Goal: Information Seeking & Learning: Find specific page/section

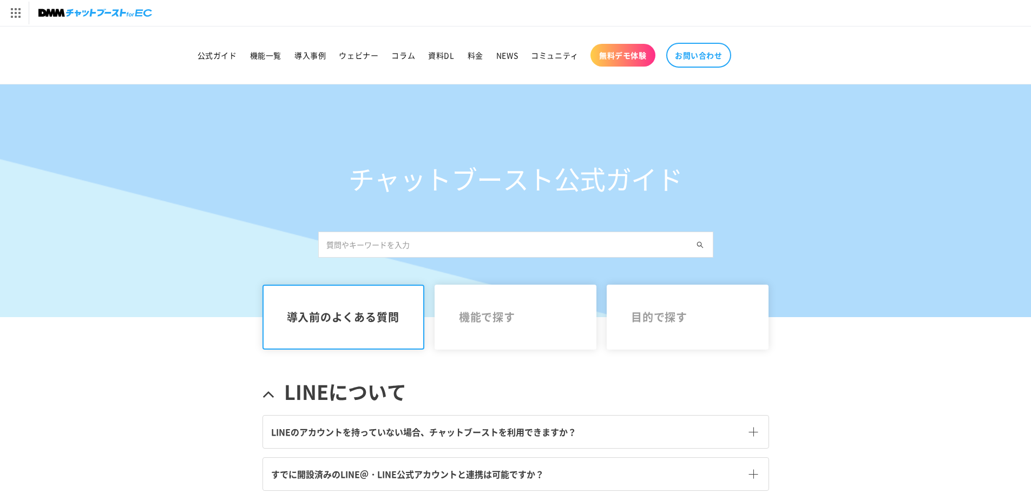
click at [387, 239] on input "text" at bounding box center [515, 245] width 395 height 26
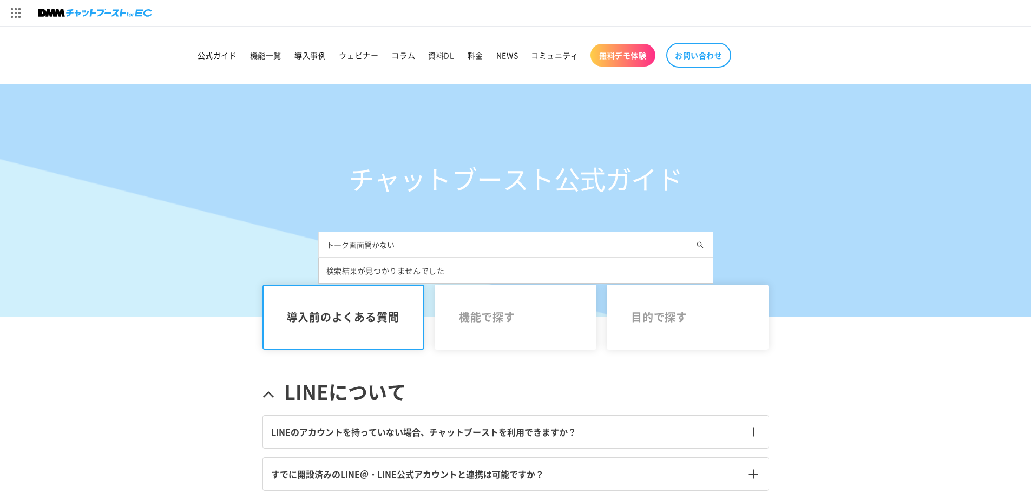
click at [451, 249] on input "トーク画面開かない" at bounding box center [515, 245] width 395 height 26
click at [594, 244] on input "トーク画面開かない" at bounding box center [515, 245] width 395 height 26
type input "トーク画面"
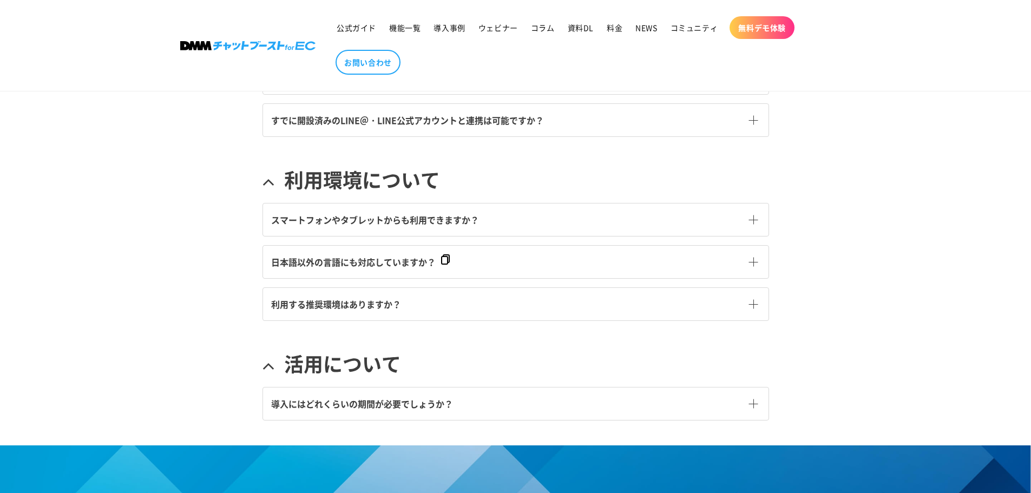
scroll to position [433, 0]
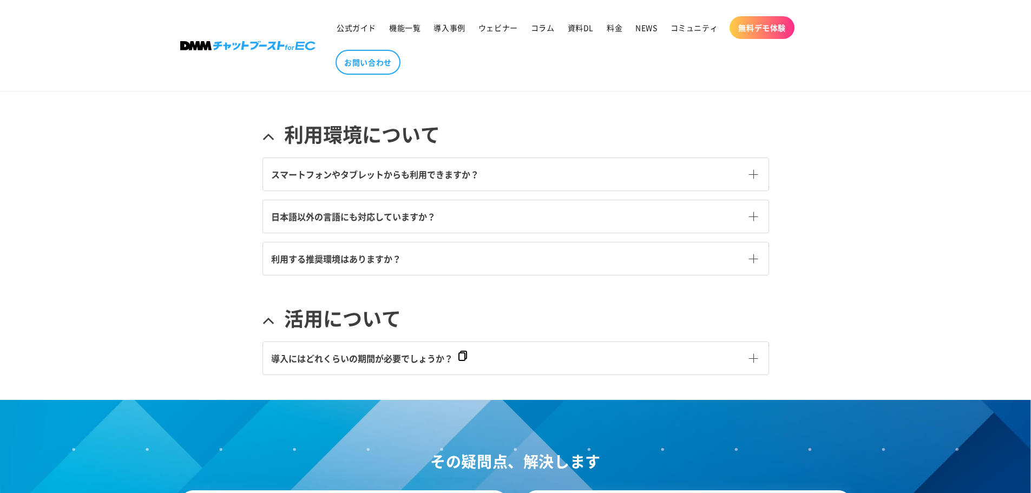
click at [380, 267] on link "利用する推奨環境はありますか？" at bounding box center [515, 258] width 505 height 32
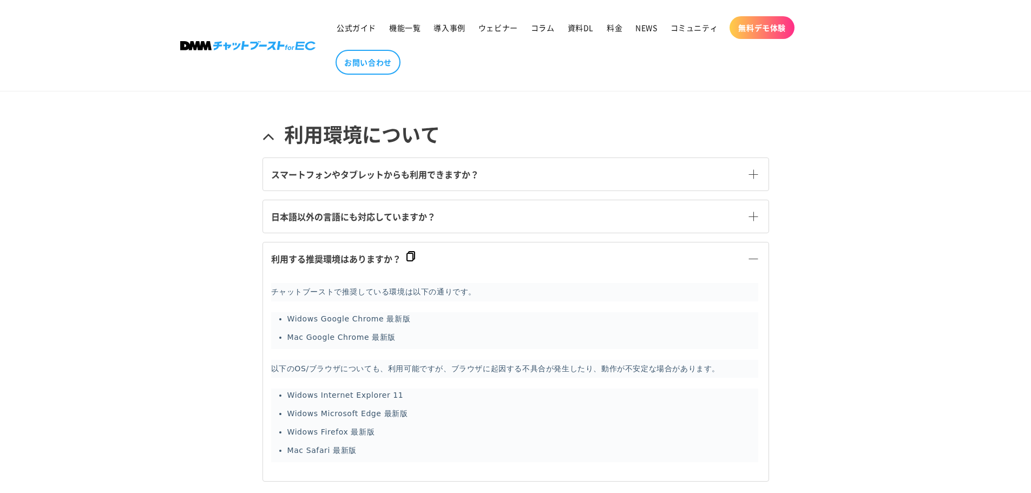
click at [358, 317] on li "Widows Google Chrome 最新版" at bounding box center [522, 321] width 471 height 18
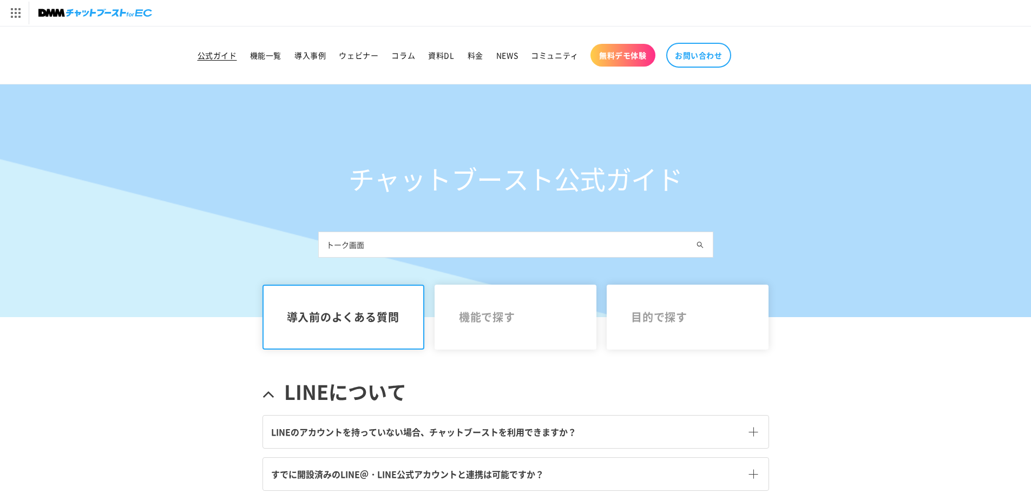
drag, startPoint x: 216, startPoint y: 61, endPoint x: 225, endPoint y: 58, distance: 9.2
click at [216, 61] on link "公式ガイド" at bounding box center [217, 55] width 52 height 23
